Goal: Information Seeking & Learning: Learn about a topic

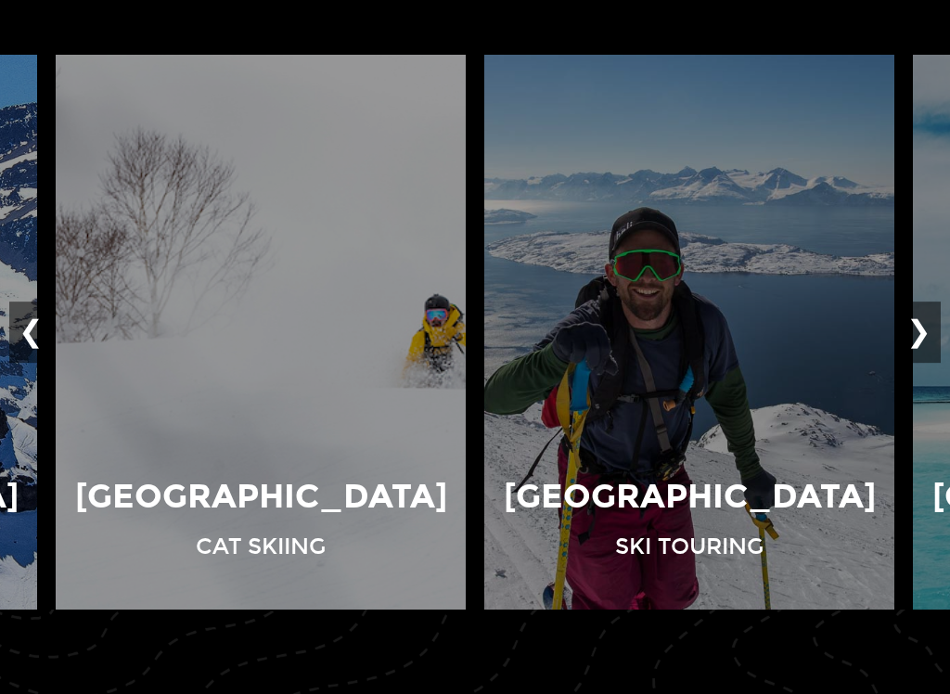
scroll to position [1310, 0]
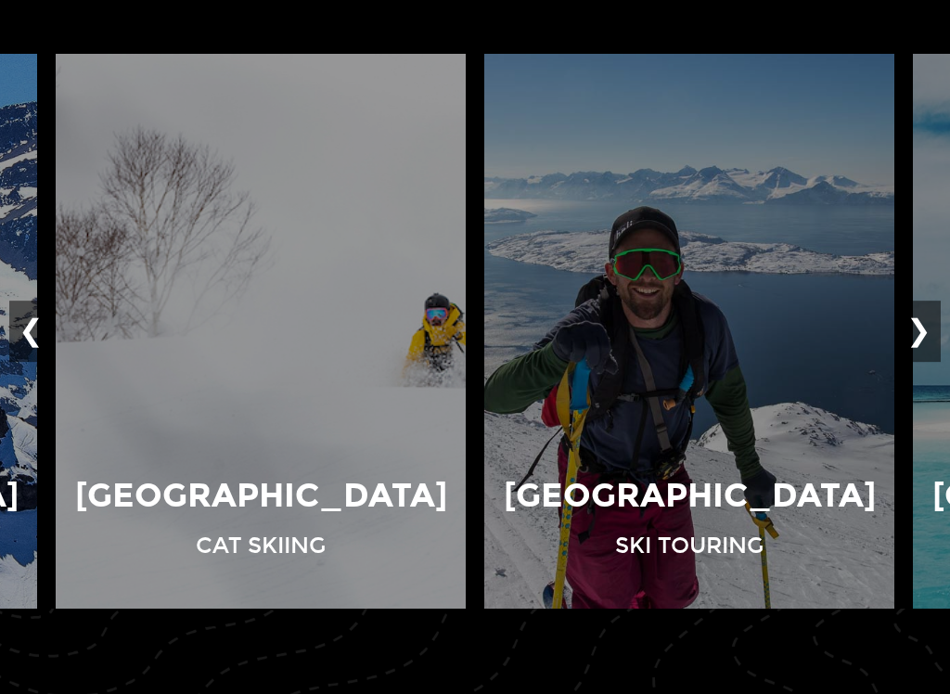
click at [711, 321] on button "❯" at bounding box center [919, 330] width 44 height 61
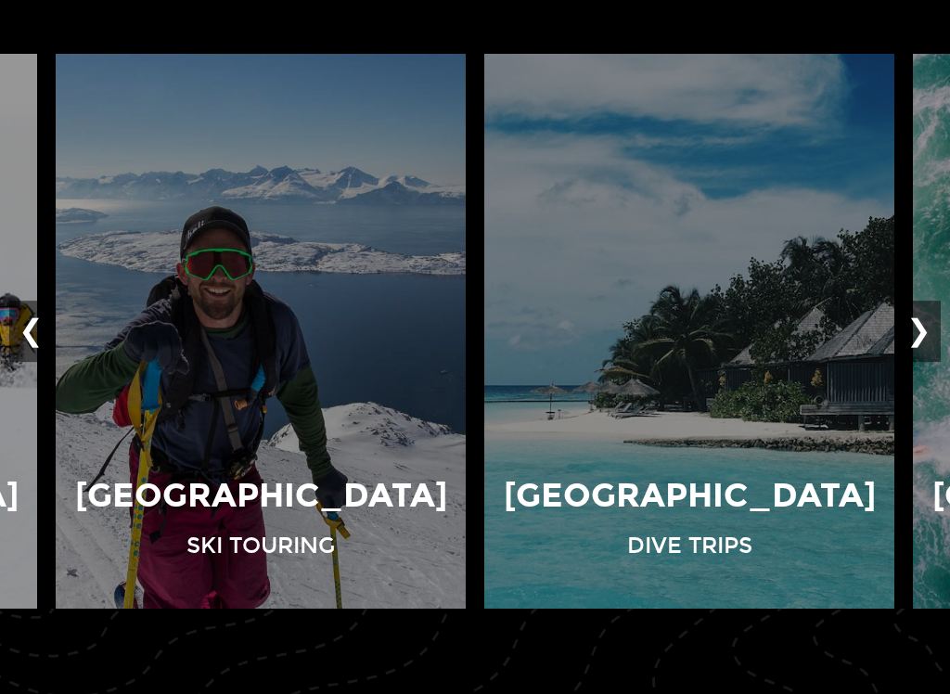
click at [711, 320] on button "❯" at bounding box center [919, 330] width 44 height 61
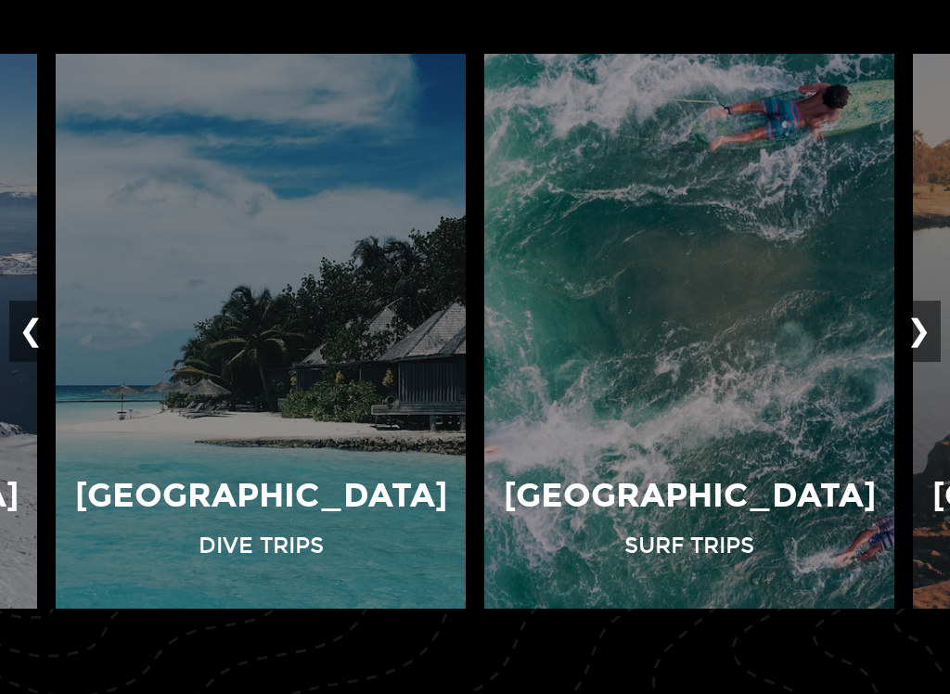
click at [711, 327] on button "❯" at bounding box center [919, 330] width 44 height 61
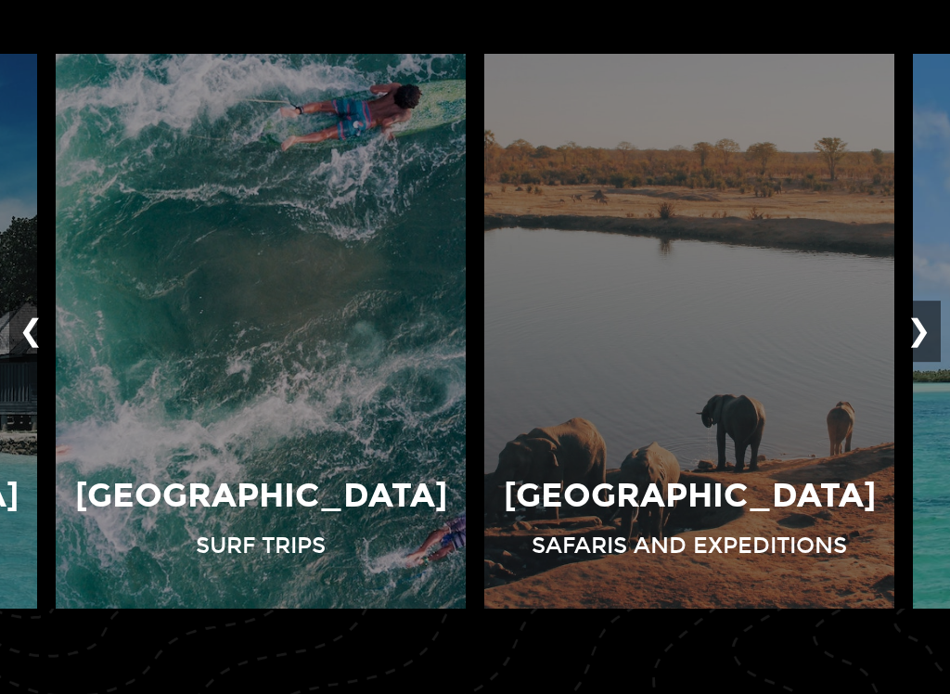
click at [711, 335] on button "❯" at bounding box center [919, 330] width 44 height 61
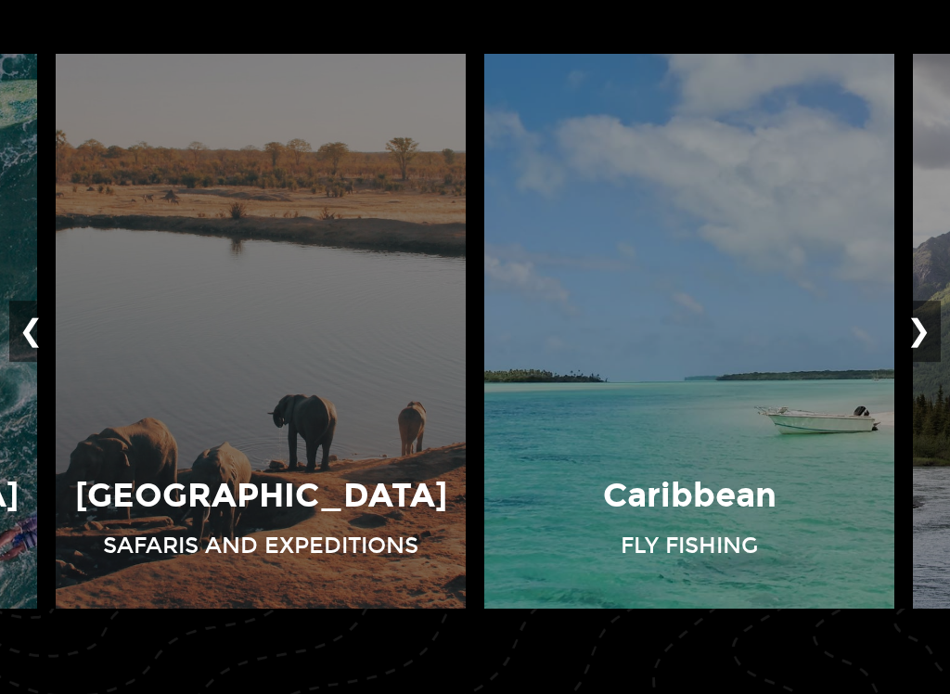
click at [711, 331] on button "❯" at bounding box center [919, 330] width 44 height 61
click at [711, 327] on button "❯" at bounding box center [919, 330] width 44 height 61
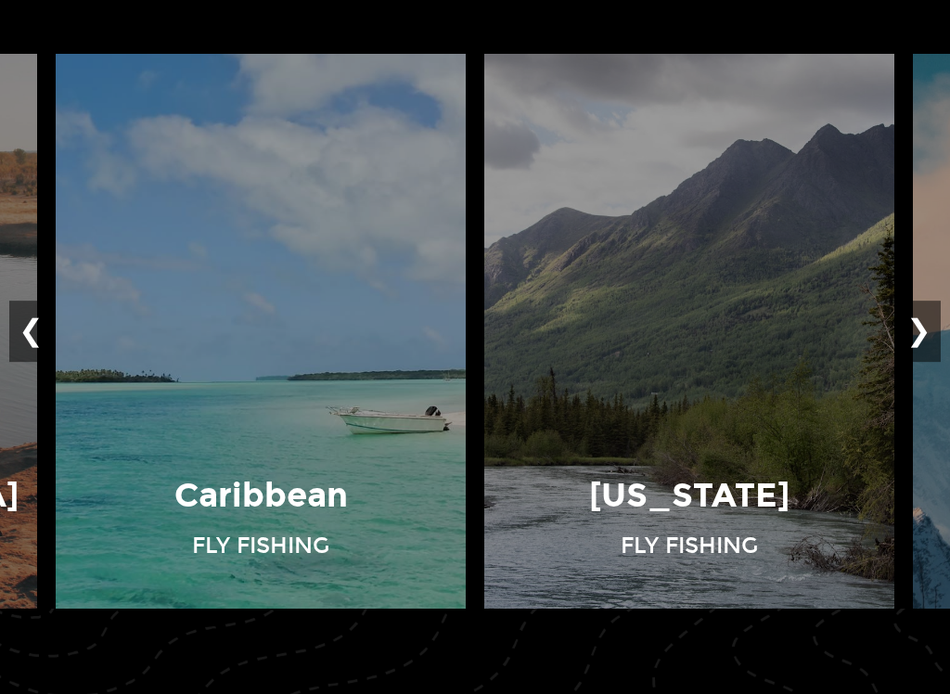
click at [711, 322] on button "❯" at bounding box center [919, 330] width 44 height 61
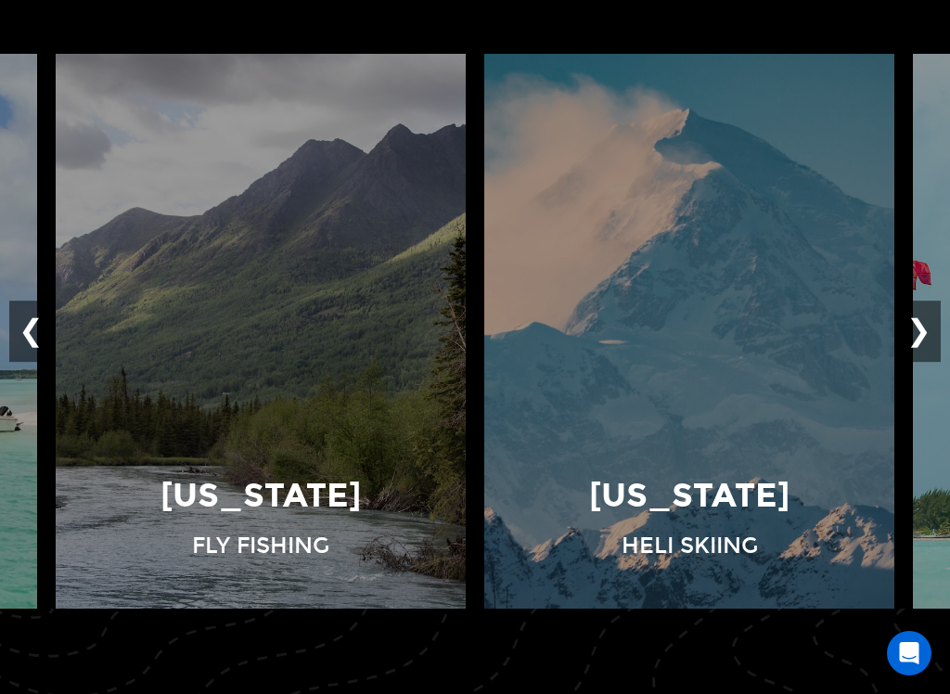
click at [711, 321] on button "❯" at bounding box center [919, 330] width 44 height 61
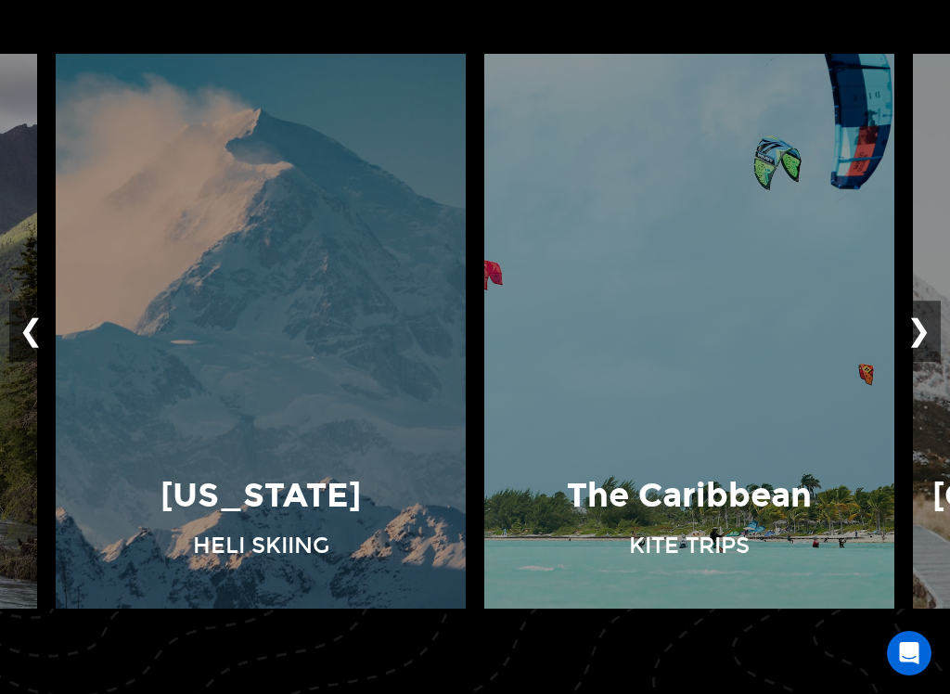
click at [711, 325] on button "❯" at bounding box center [919, 330] width 44 height 61
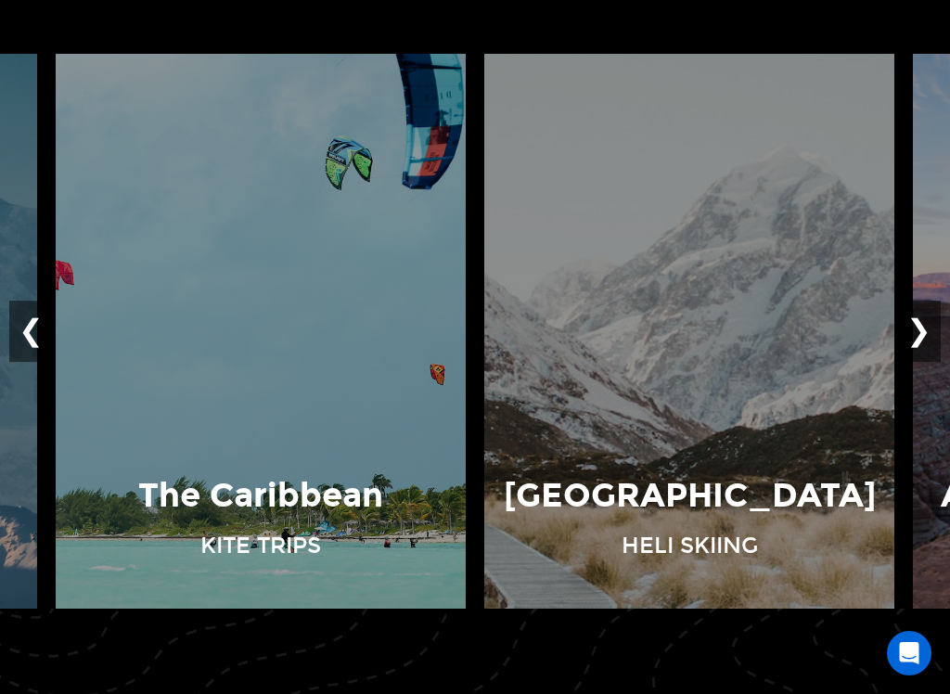
click at [711, 331] on button "❯" at bounding box center [919, 330] width 44 height 61
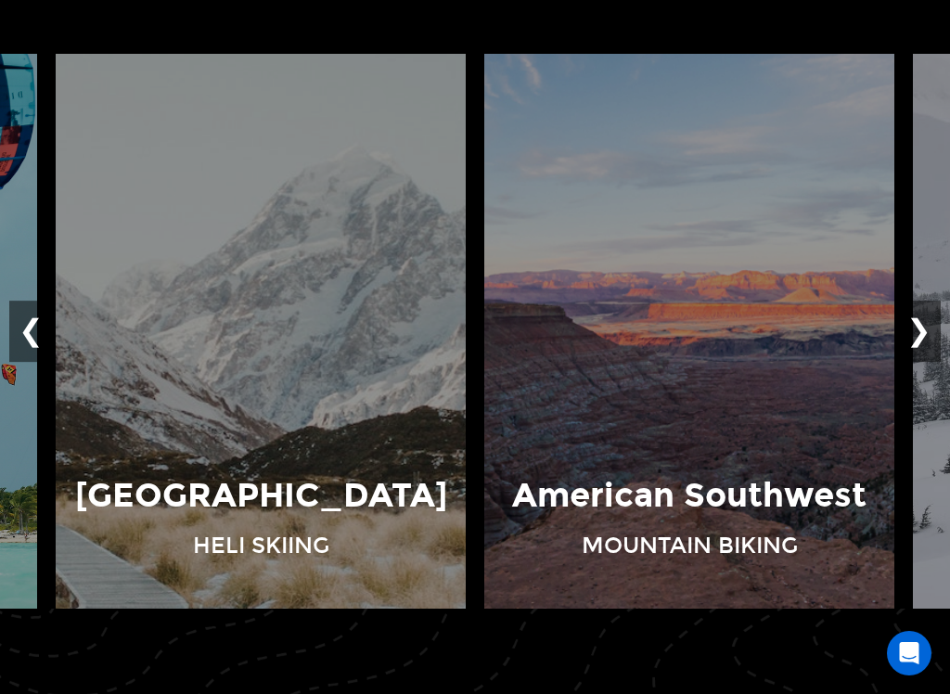
click at [711, 331] on button "❯" at bounding box center [919, 330] width 44 height 61
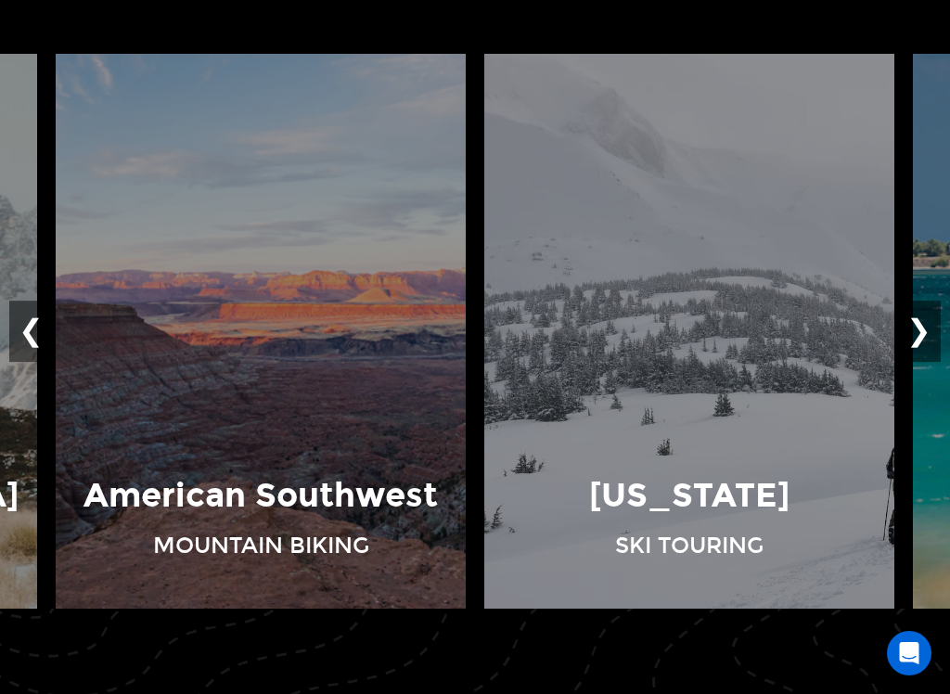
click at [711, 327] on button "❯" at bounding box center [919, 330] width 44 height 61
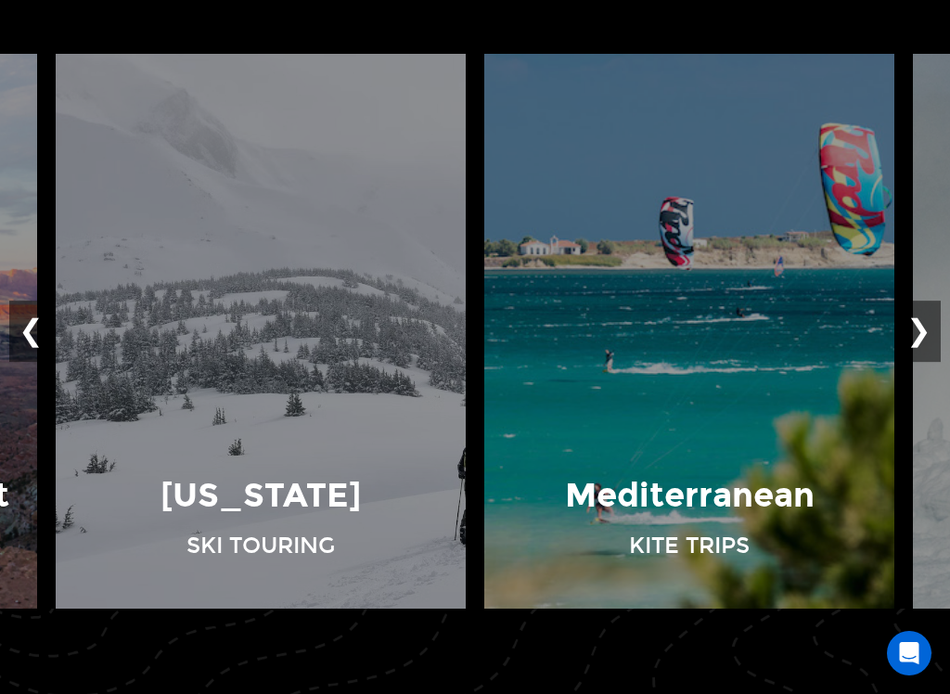
click at [711, 328] on button "❯" at bounding box center [919, 330] width 44 height 61
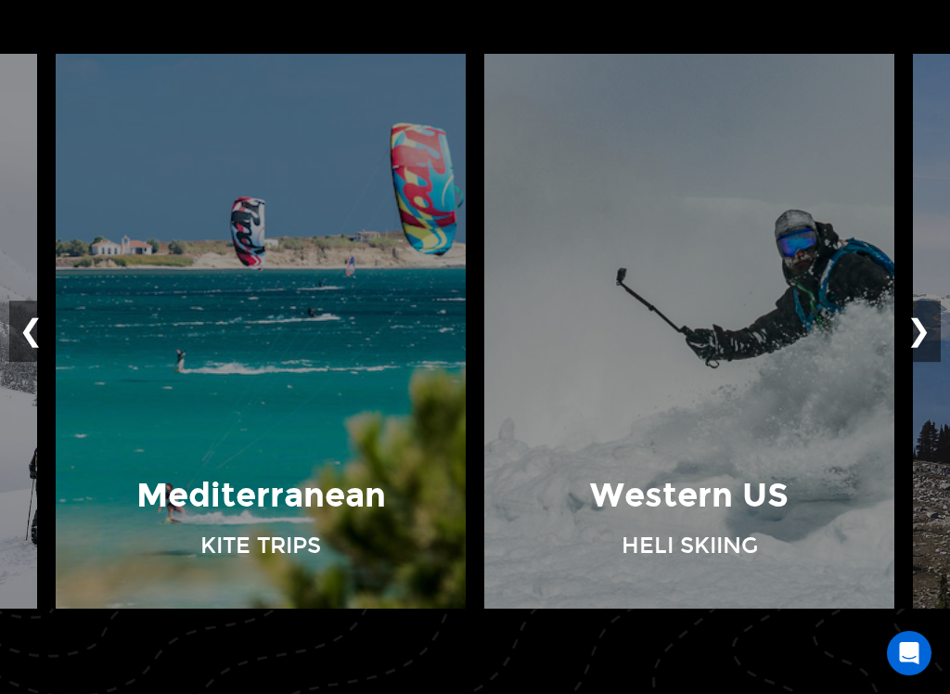
click at [711, 329] on button "❯" at bounding box center [919, 330] width 44 height 61
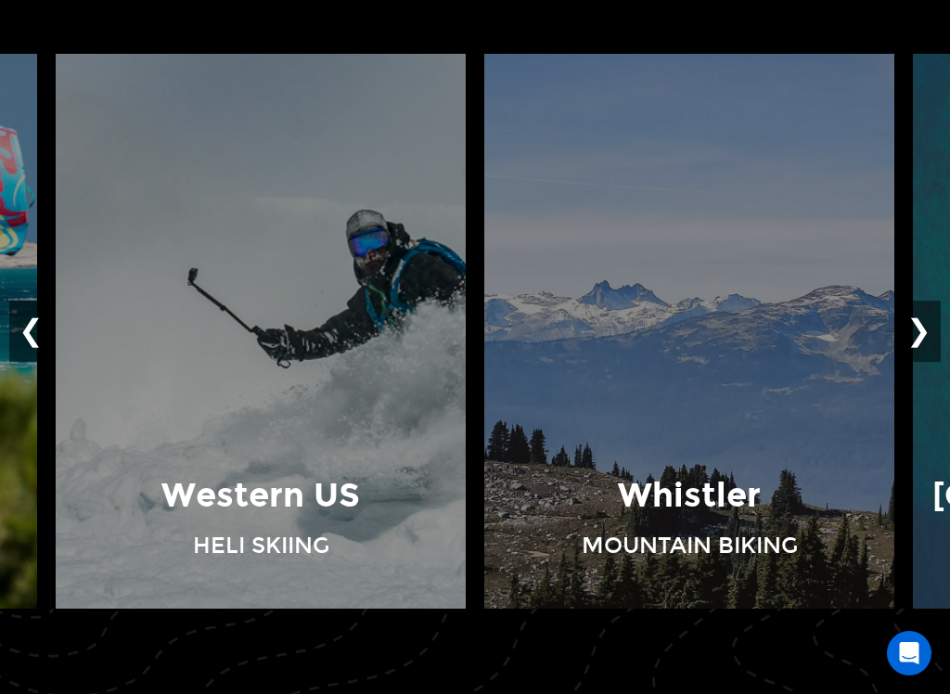
click at [711, 330] on button "❯" at bounding box center [919, 330] width 44 height 61
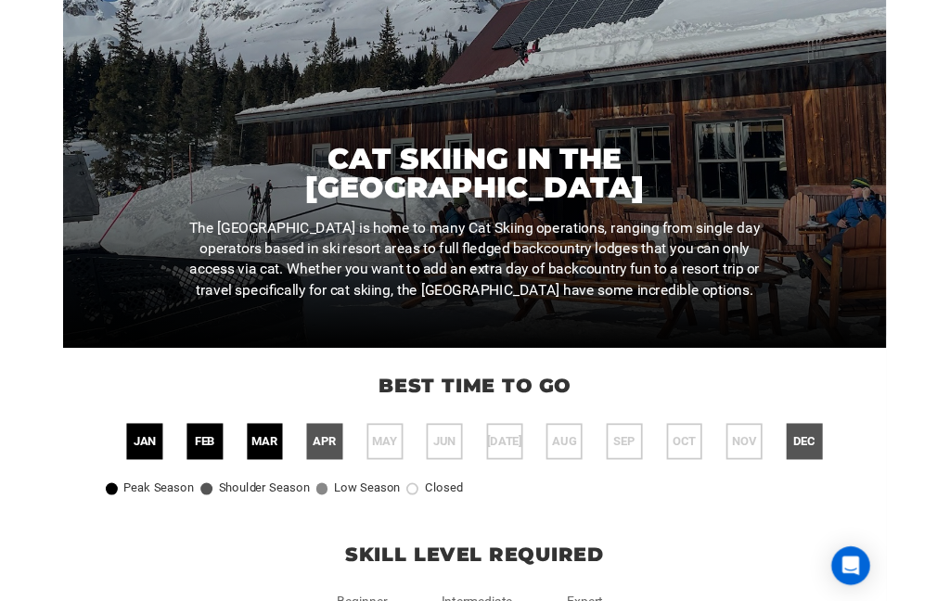
scroll to position [202, 0]
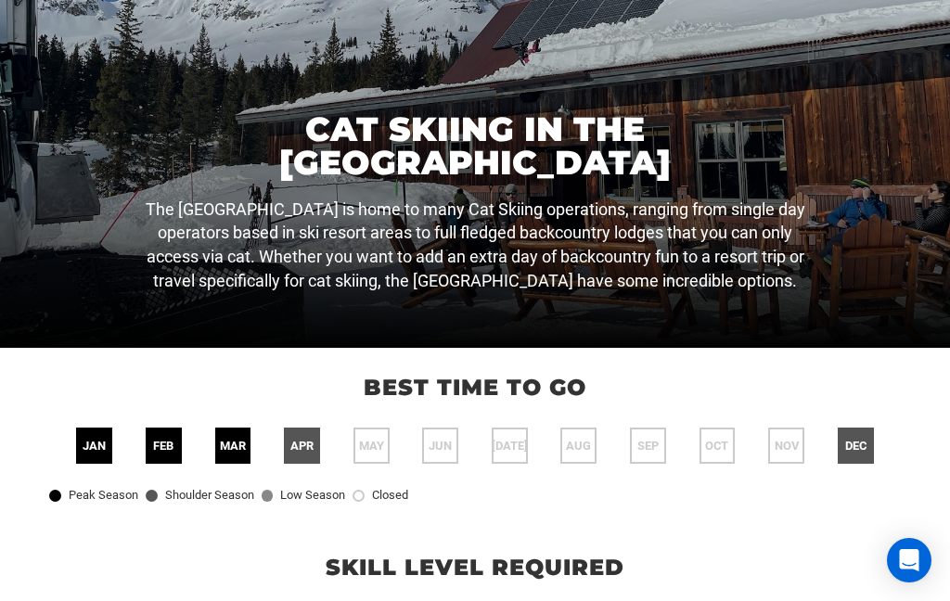
click at [22, 399] on html "adventures experts destinations gear stories search cart sign in search Suggest…" at bounding box center [475, 98] width 950 height 601
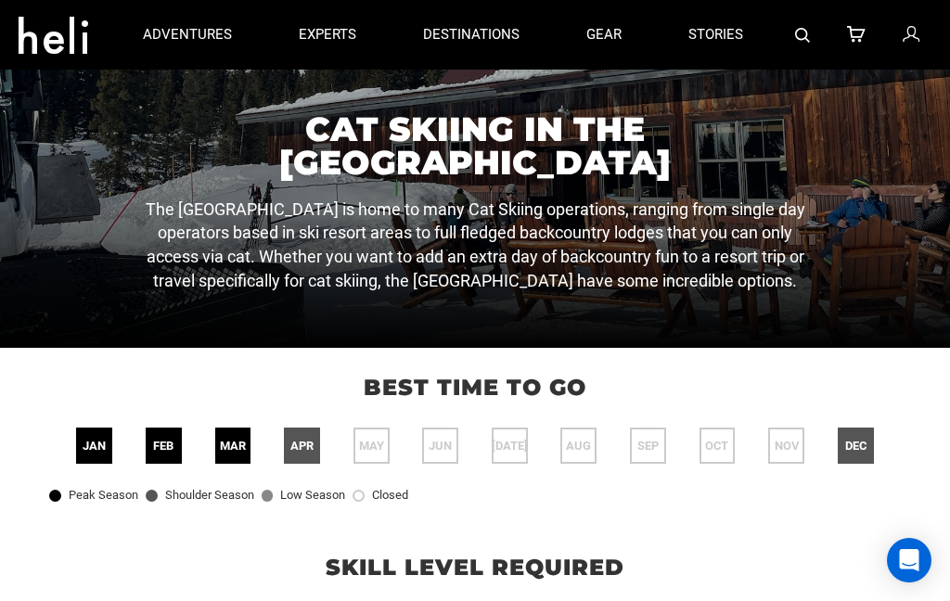
scroll to position [0, 0]
